Goal: Task Accomplishment & Management: Manage account settings

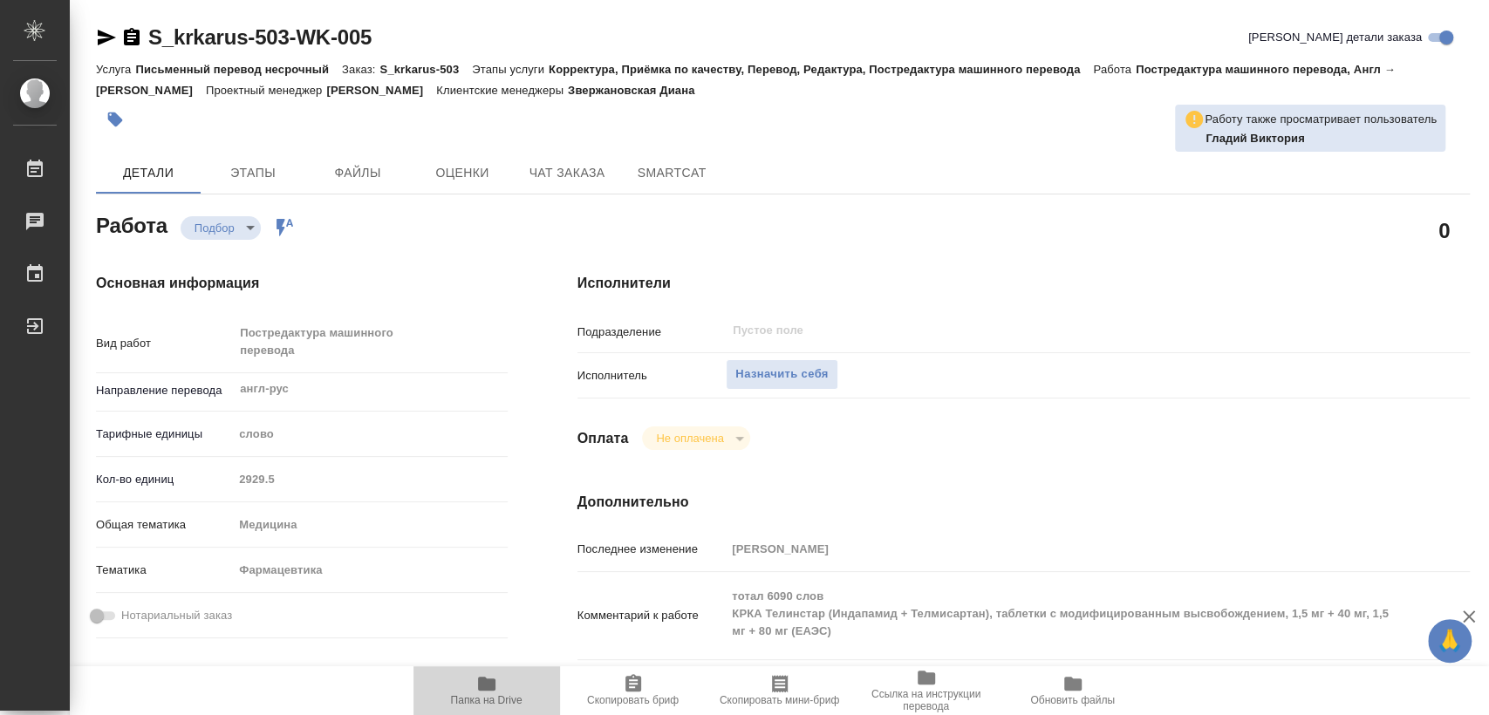
click at [496, 686] on span "Папка на Drive" at bounding box center [487, 690] width 126 height 33
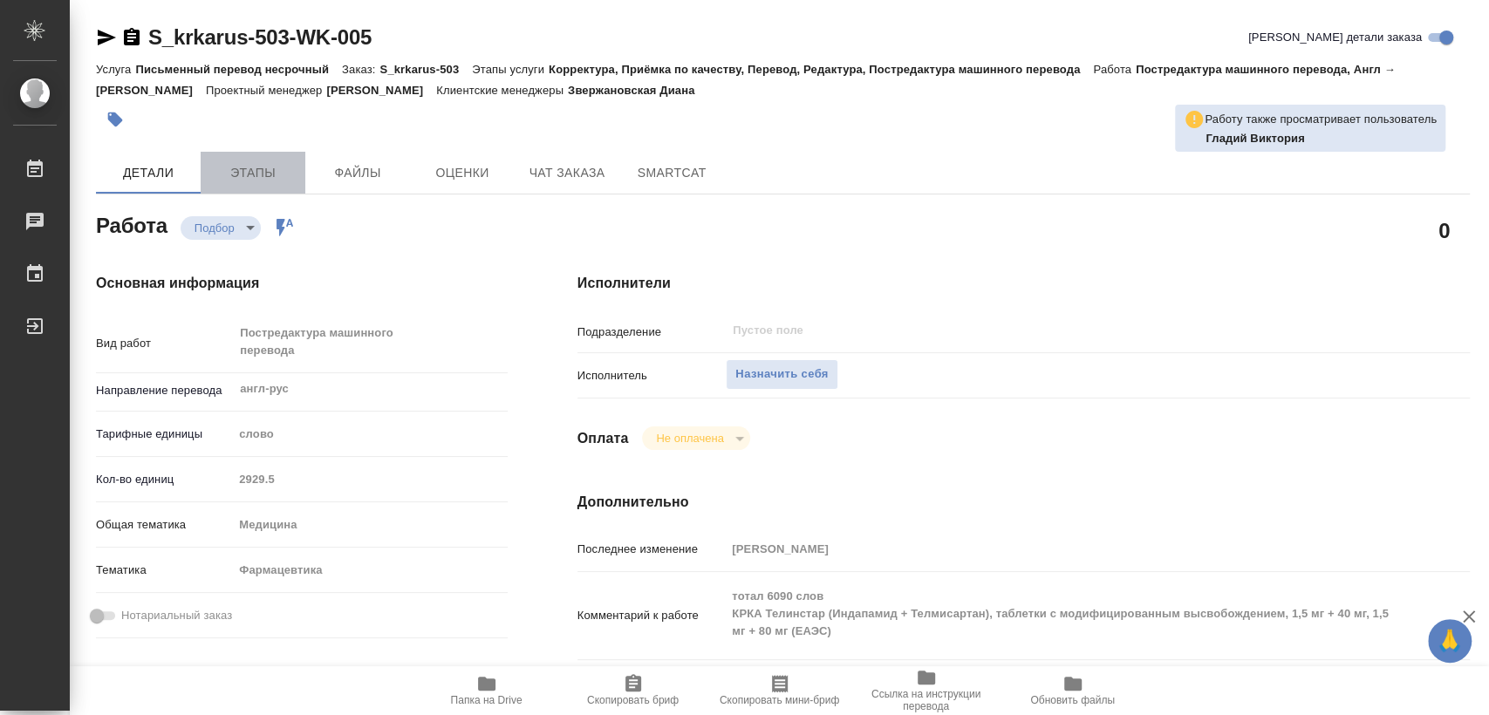
click at [257, 165] on span "Этапы" at bounding box center [253, 173] width 84 height 22
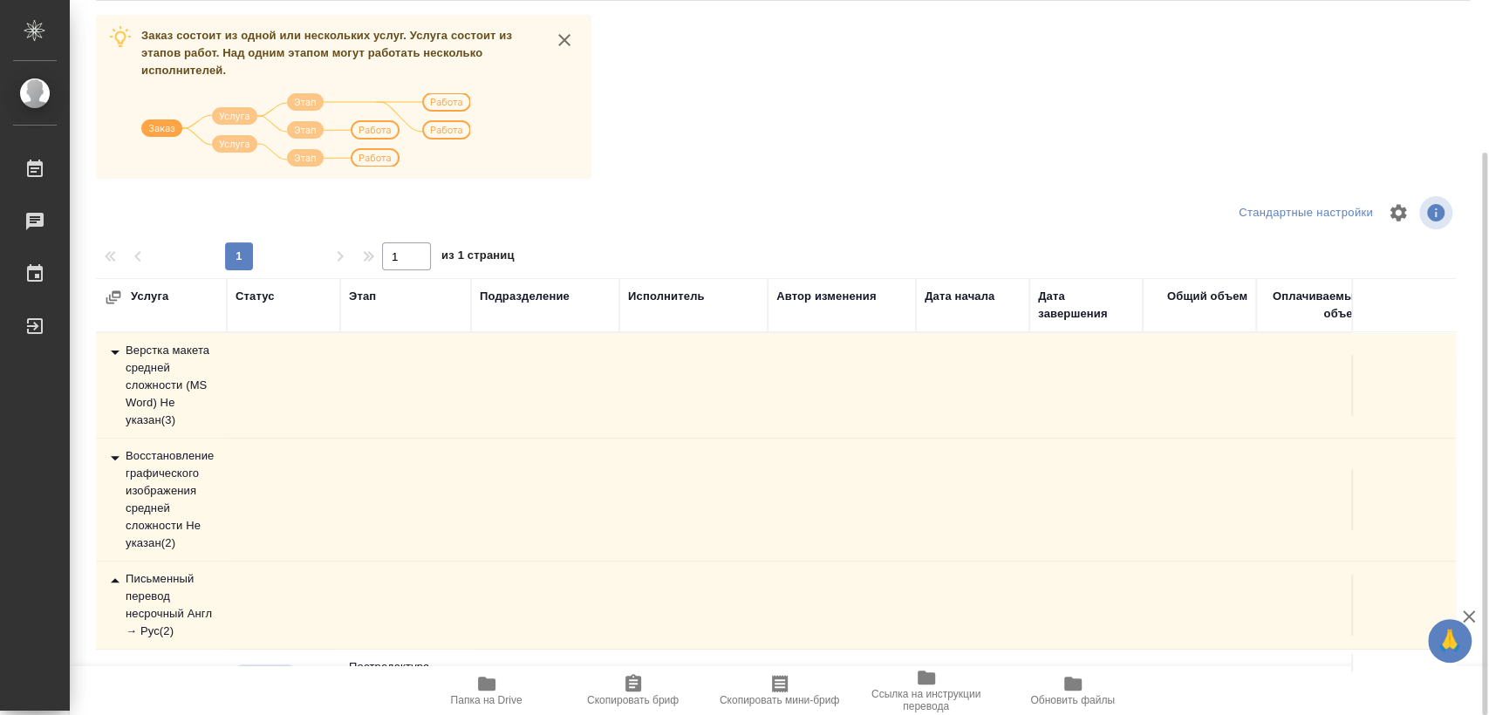
click at [162, 385] on div "Верстка макета средней сложности (MS Word) Не указан ( 3 )" at bounding box center [161, 385] width 113 height 87
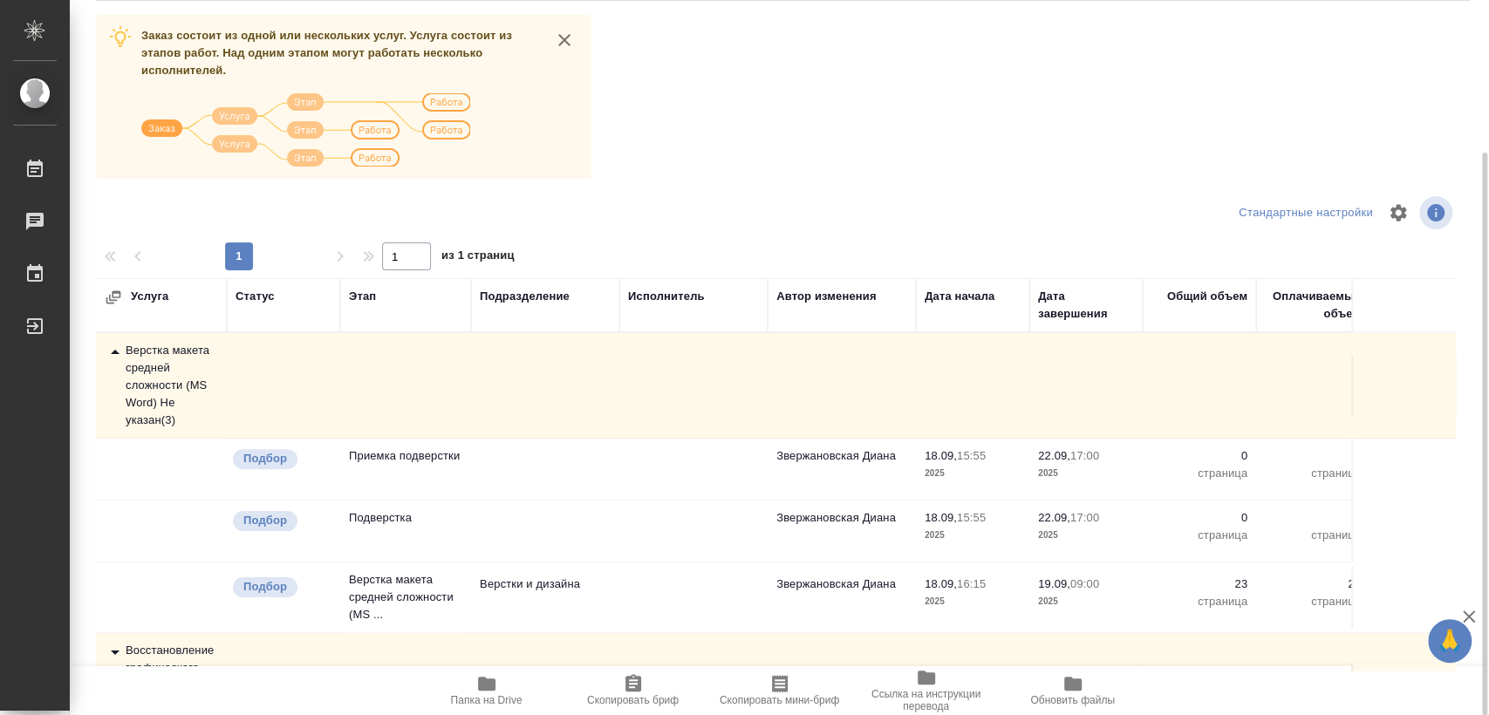
click at [162, 385] on div "Верстка макета средней сложности (MS Word) Не указан ( 3 )" at bounding box center [161, 385] width 113 height 87
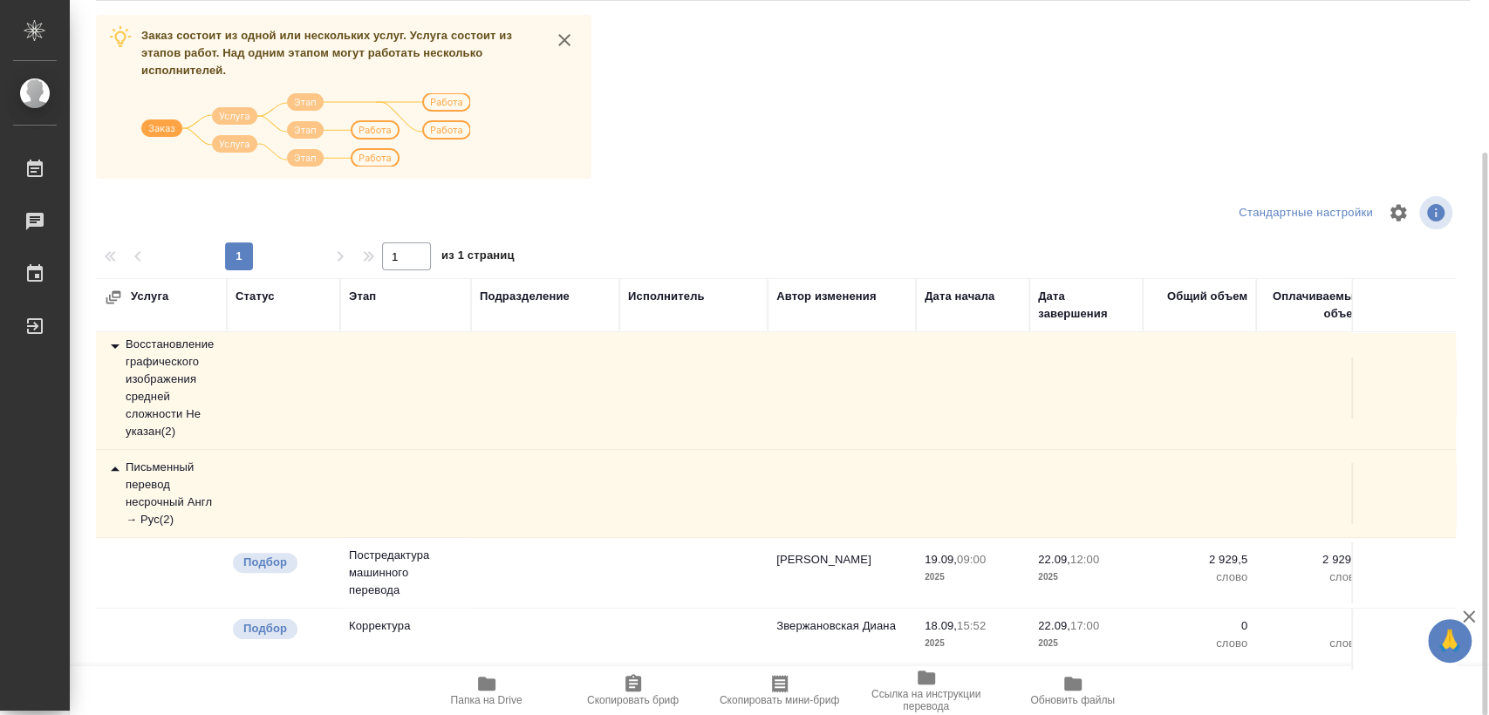
scroll to position [97, 0]
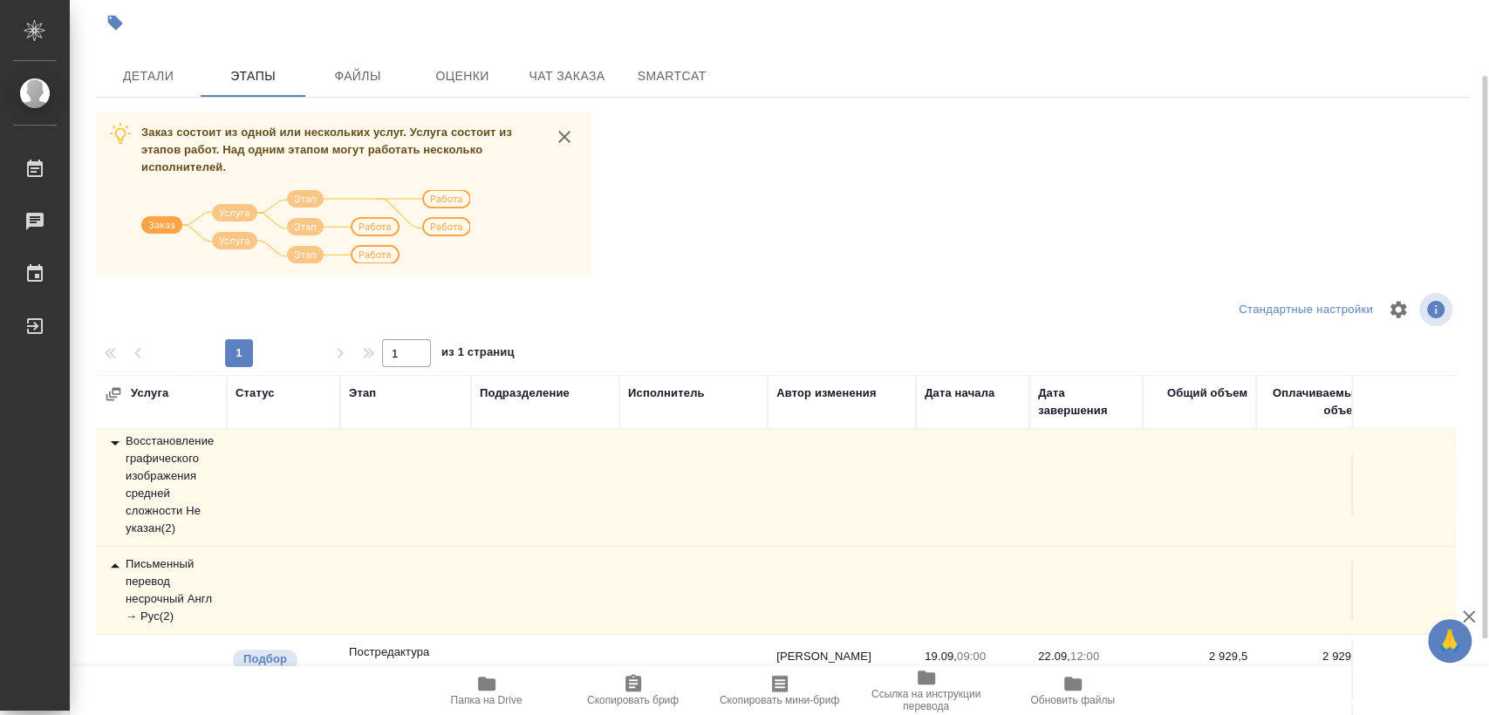
click at [161, 475] on div "Восстановление графического изображения средней сложности Не указан ( 2 )" at bounding box center [161, 485] width 113 height 105
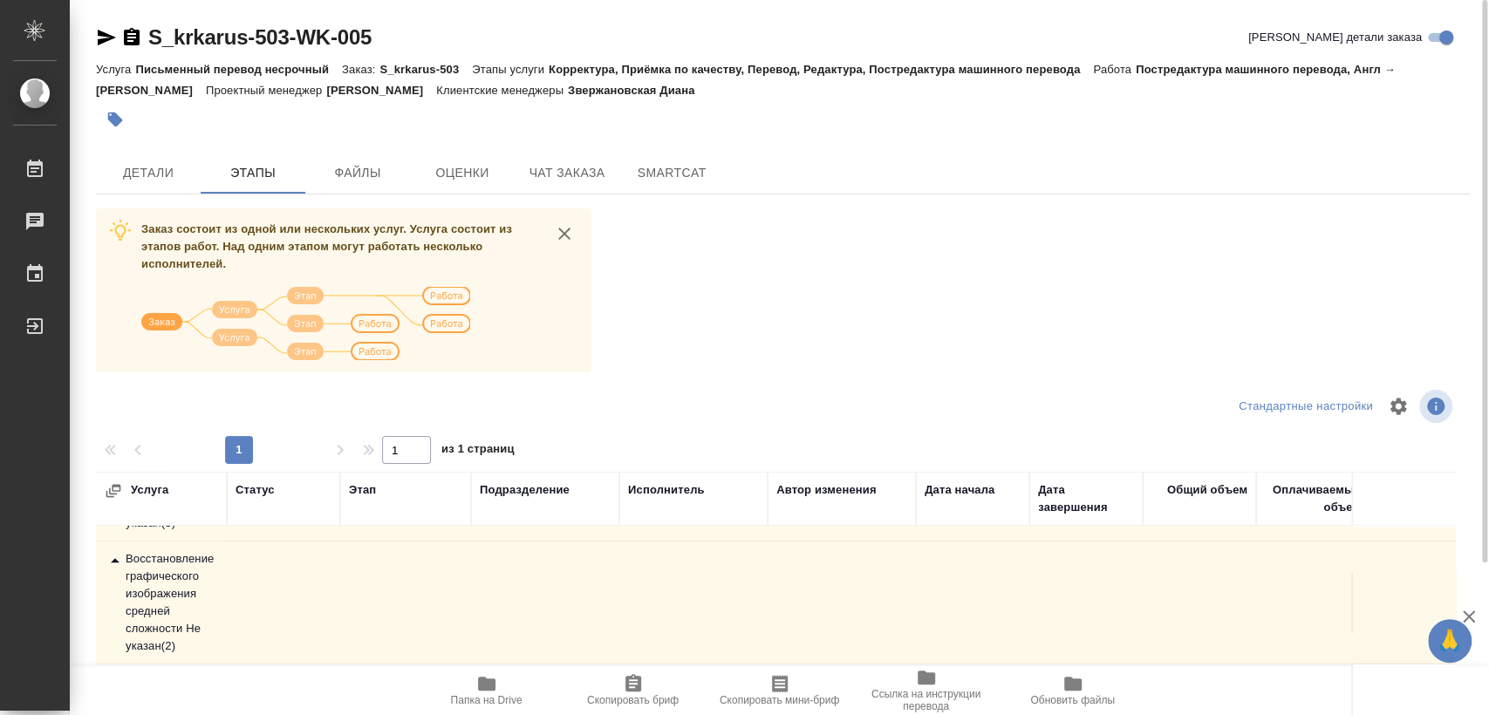
scroll to position [0, 0]
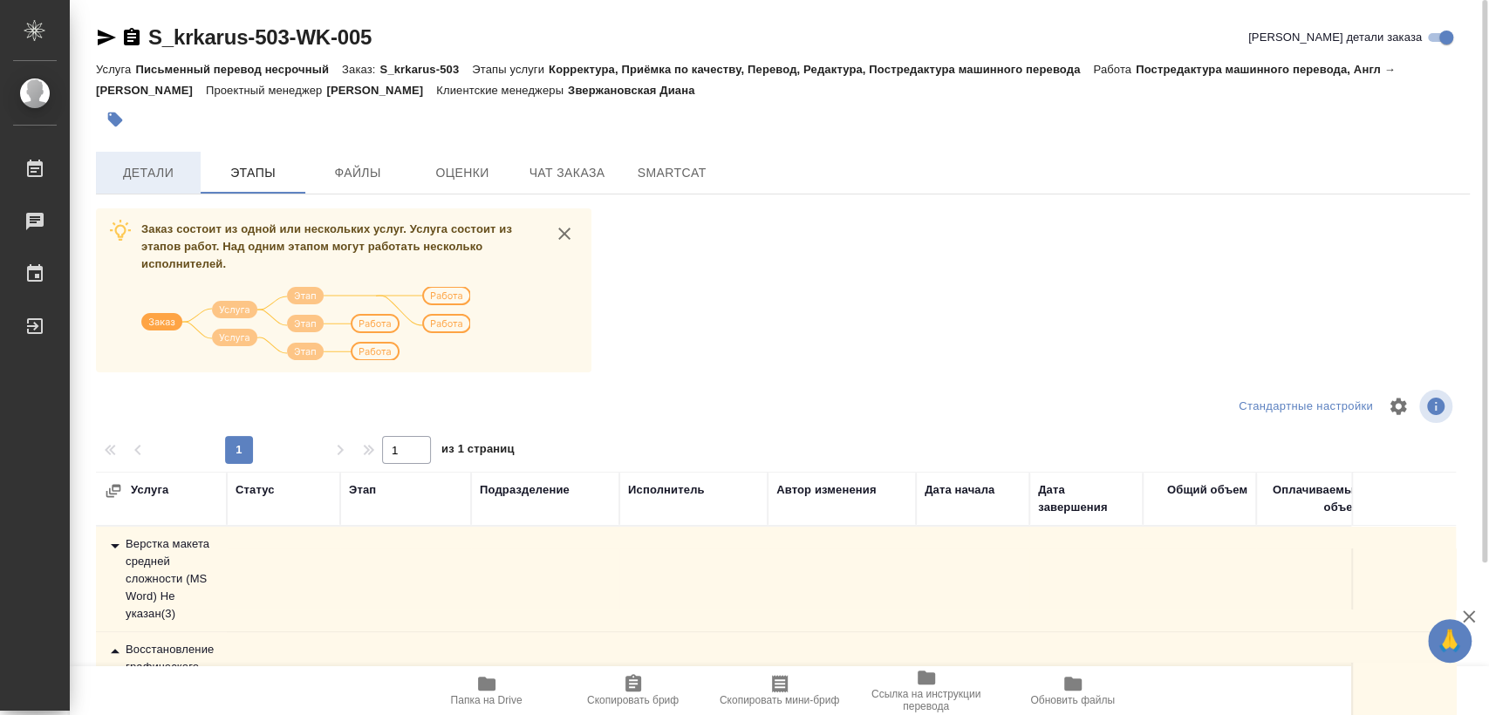
click at [150, 155] on button "Детали" at bounding box center [148, 173] width 105 height 42
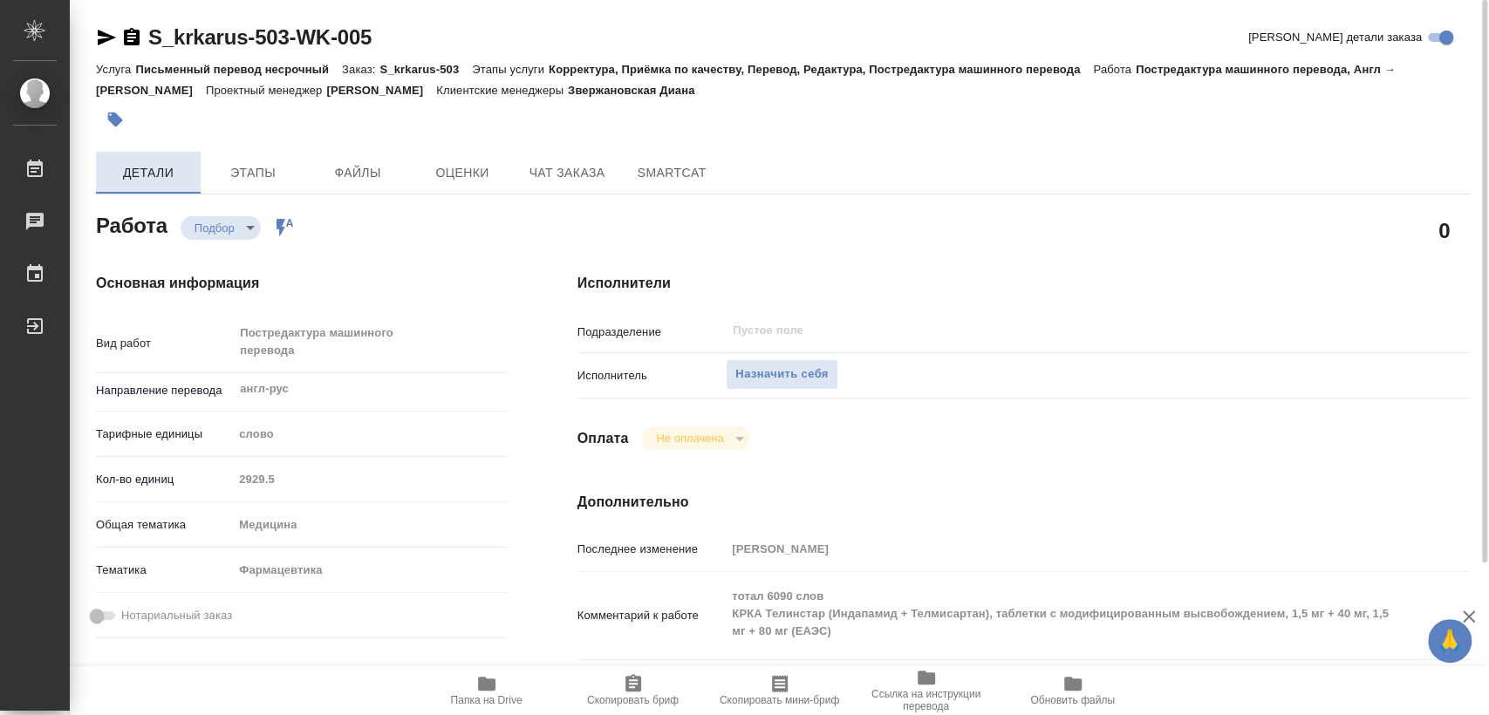
type textarea "x"
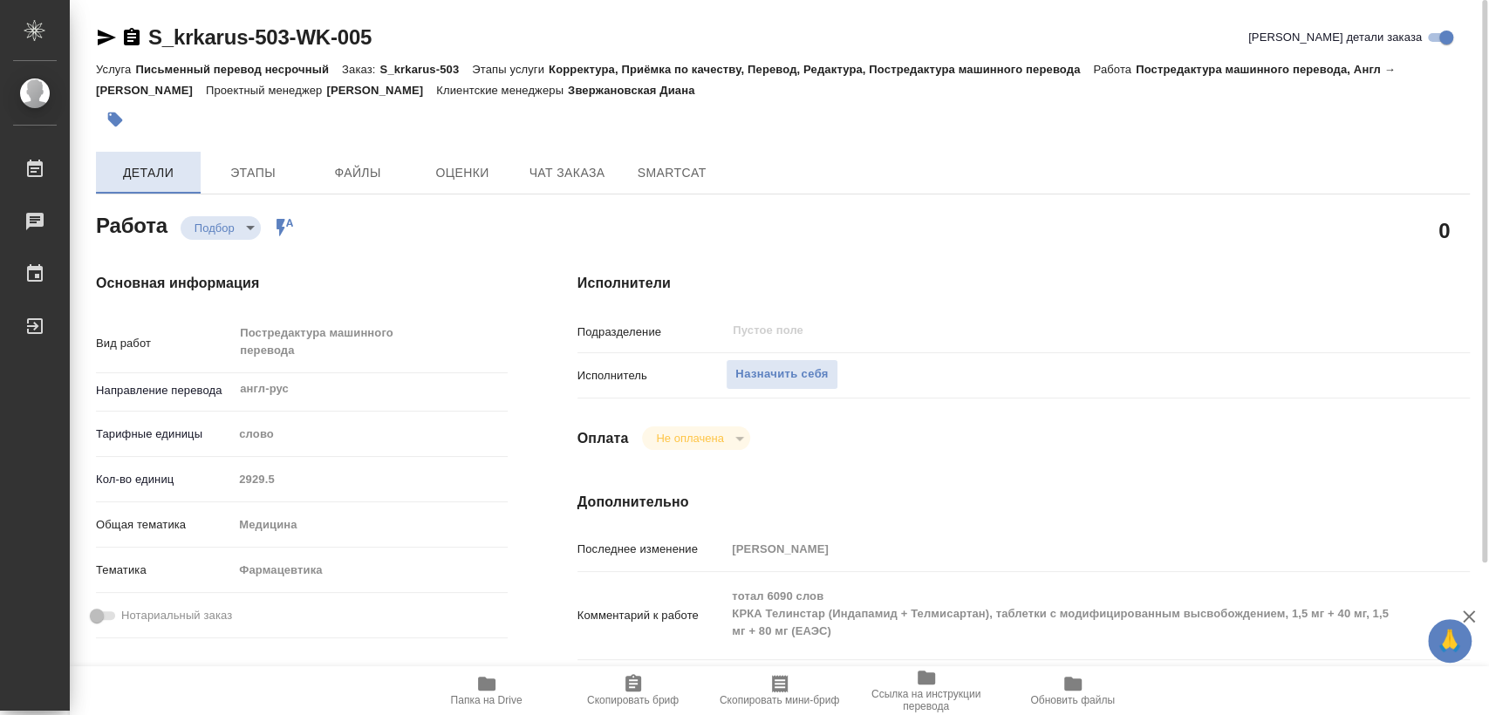
type textarea "x"
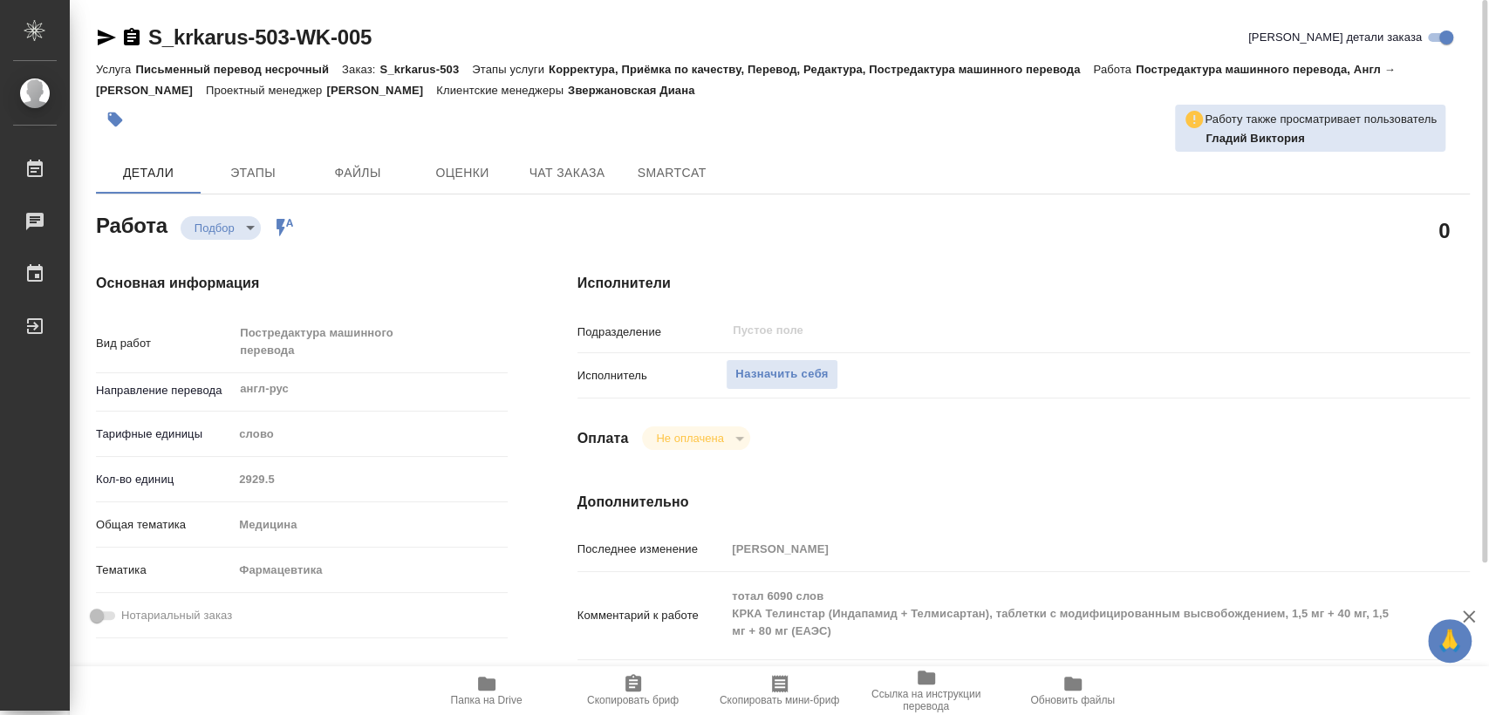
type textarea "x"
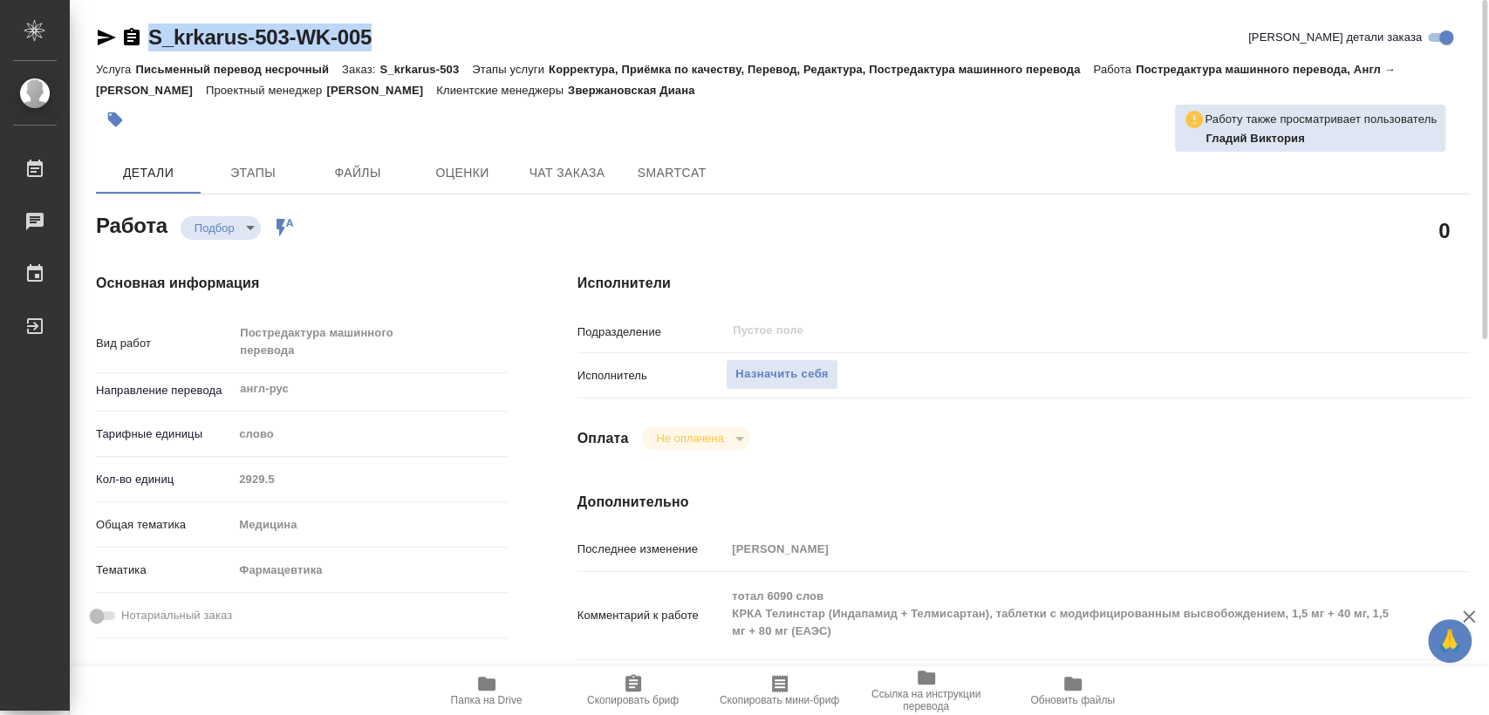
drag, startPoint x: 405, startPoint y: 37, endPoint x: 151, endPoint y: 36, distance: 253.9
click at [151, 36] on div "S_krkarus-503-WK-005 Кратко детали заказа" at bounding box center [783, 38] width 1374 height 28
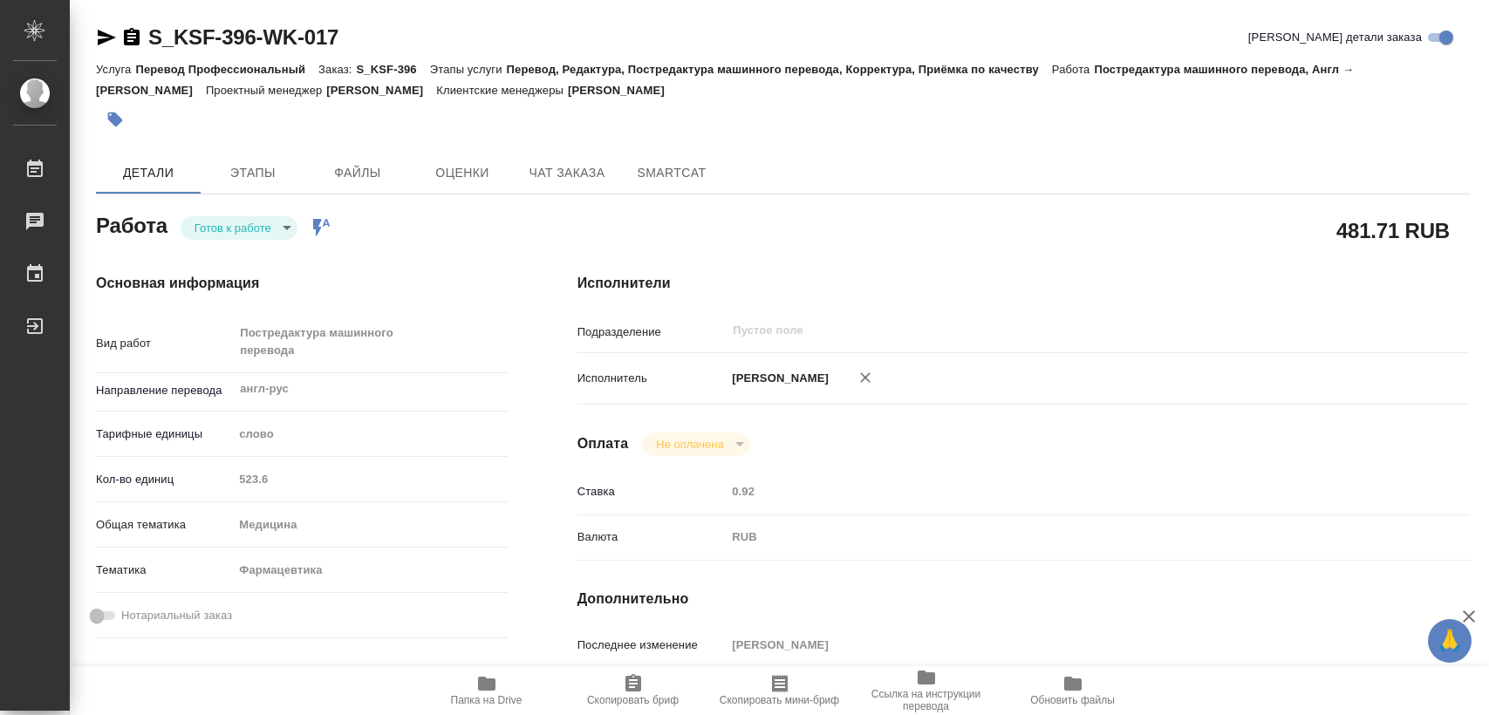
type textarea "x"
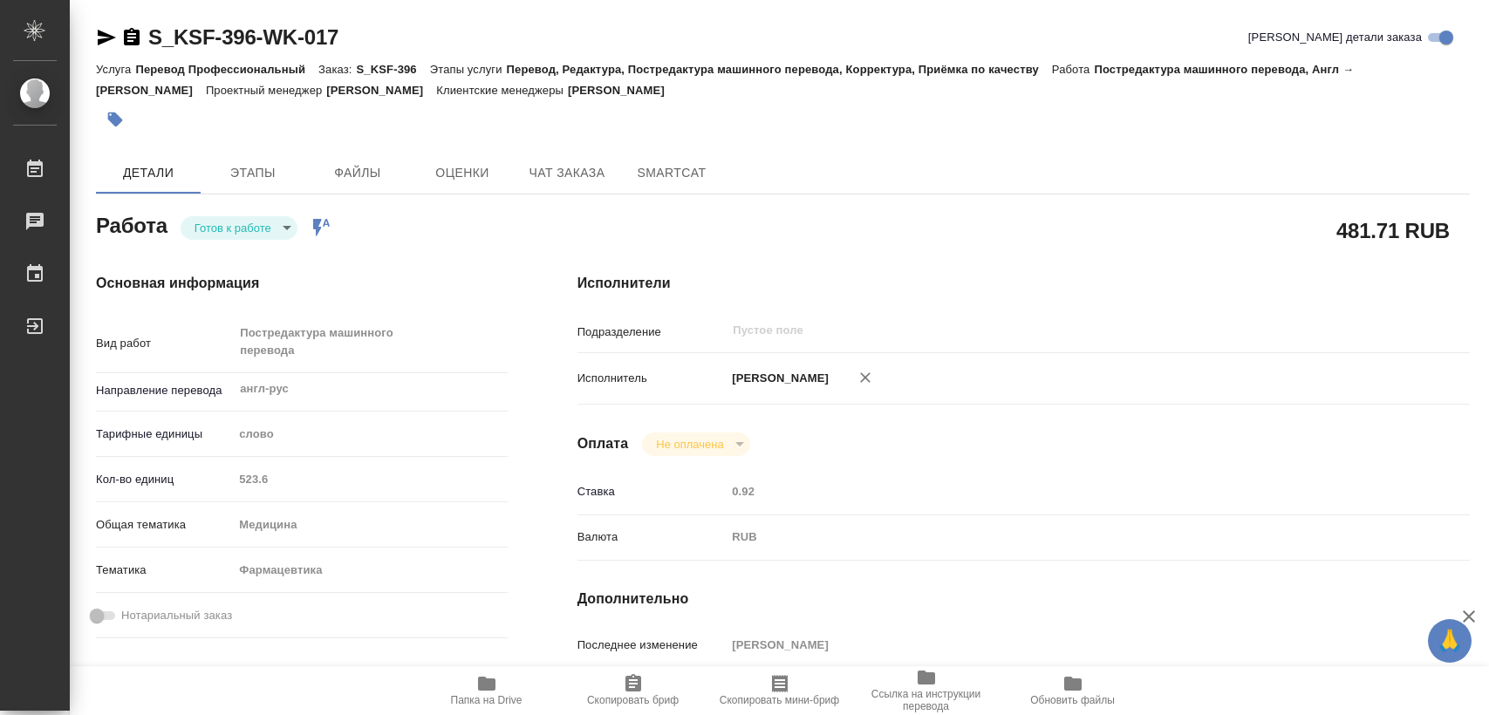
type textarea "x"
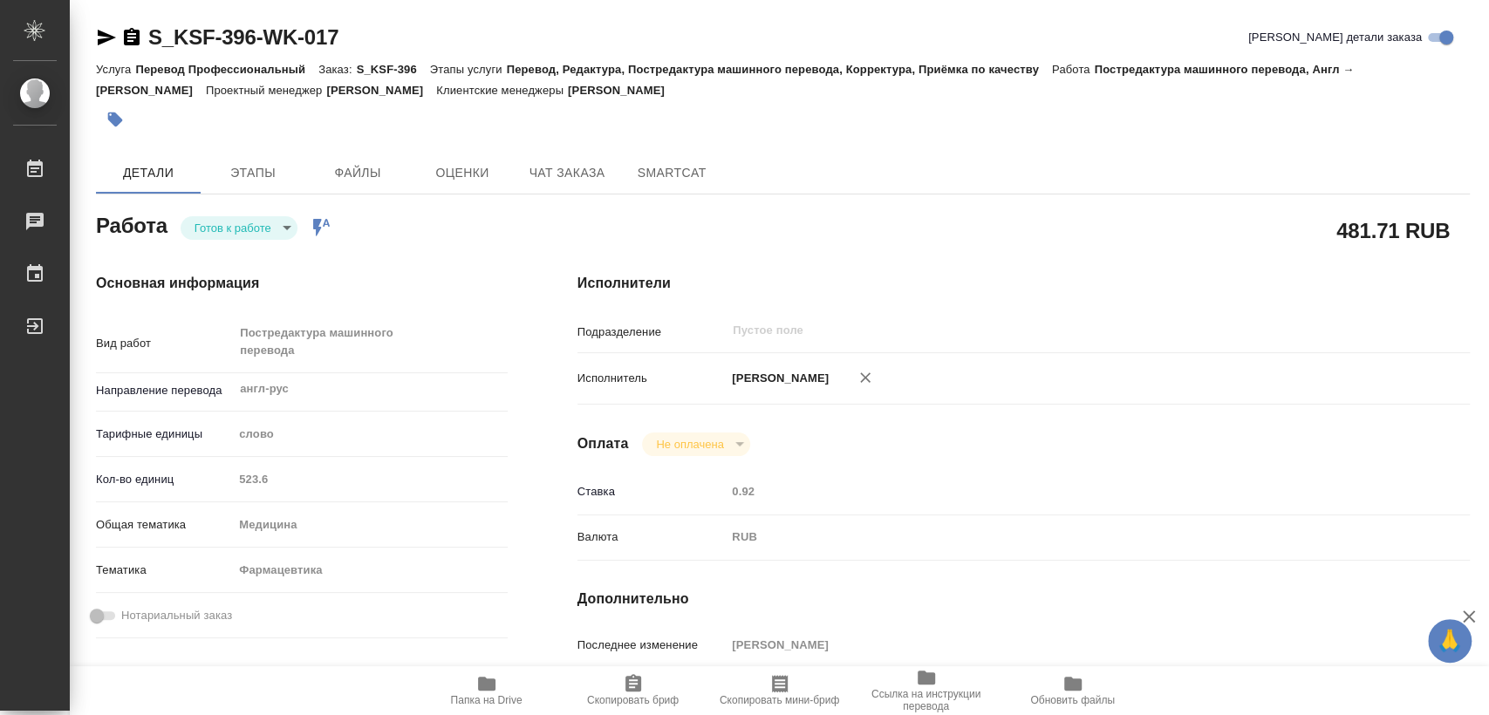
click at [481, 687] on icon "button" at bounding box center [486, 684] width 17 height 14
